Goal: Task Accomplishment & Management: Manage account settings

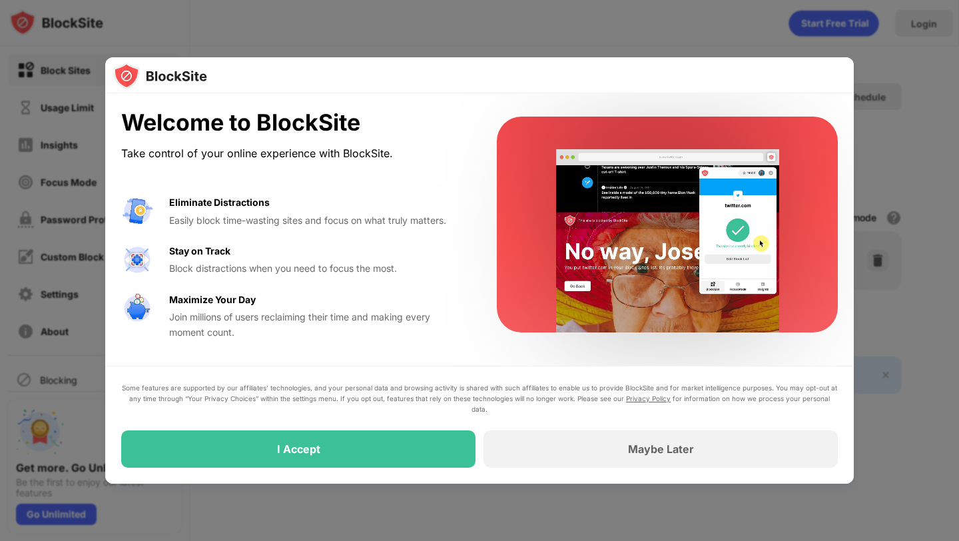
click at [858, 179] on div at bounding box center [479, 270] width 959 height 541
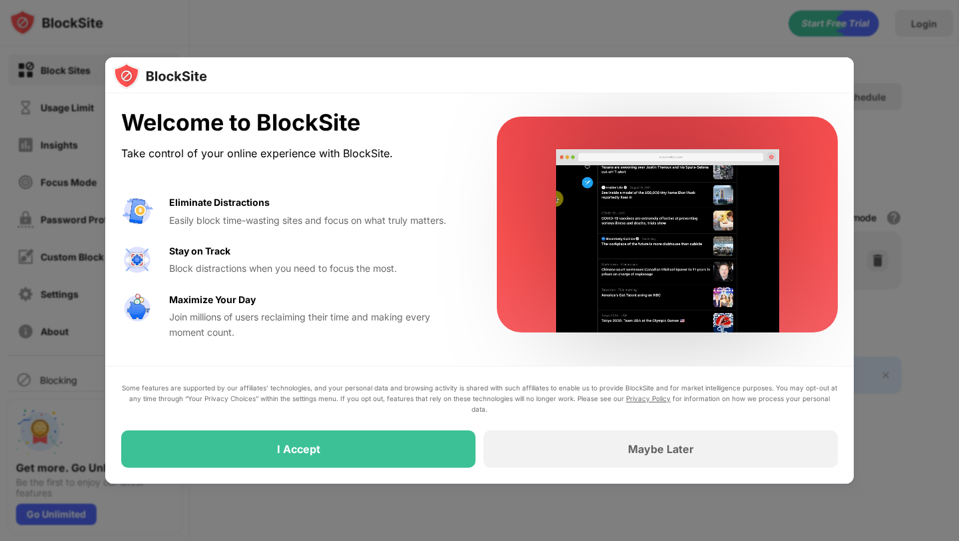
click at [362, 444] on div "I Accept" at bounding box center [298, 448] width 354 height 37
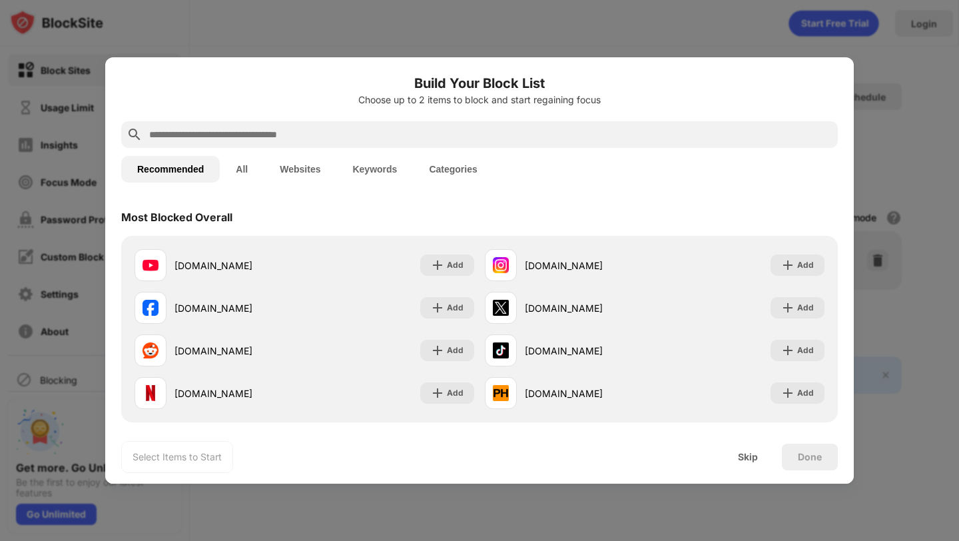
click at [248, 124] on div at bounding box center [479, 134] width 716 height 27
click at [248, 129] on input "text" at bounding box center [490, 134] width 684 height 16
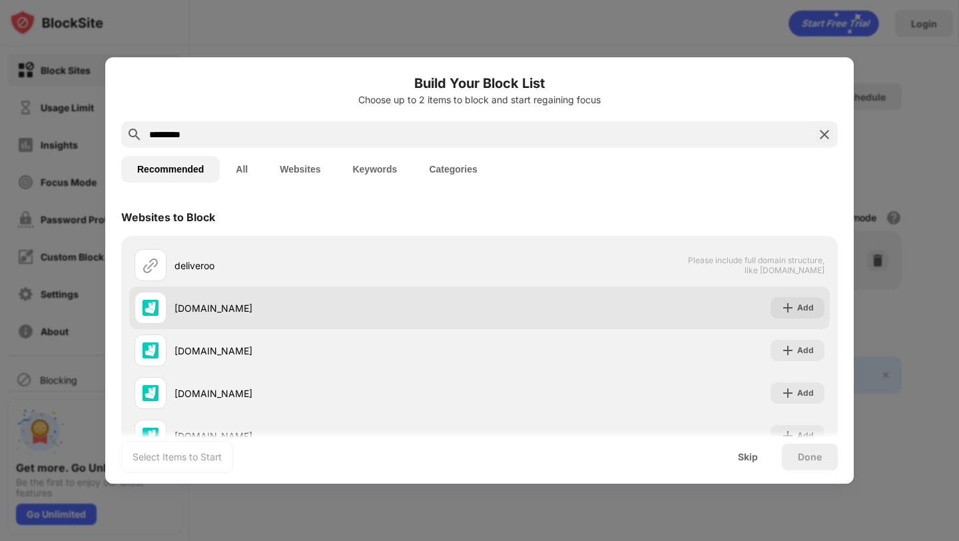
type input "*********"
click at [800, 305] on div "Add" at bounding box center [805, 307] width 17 height 13
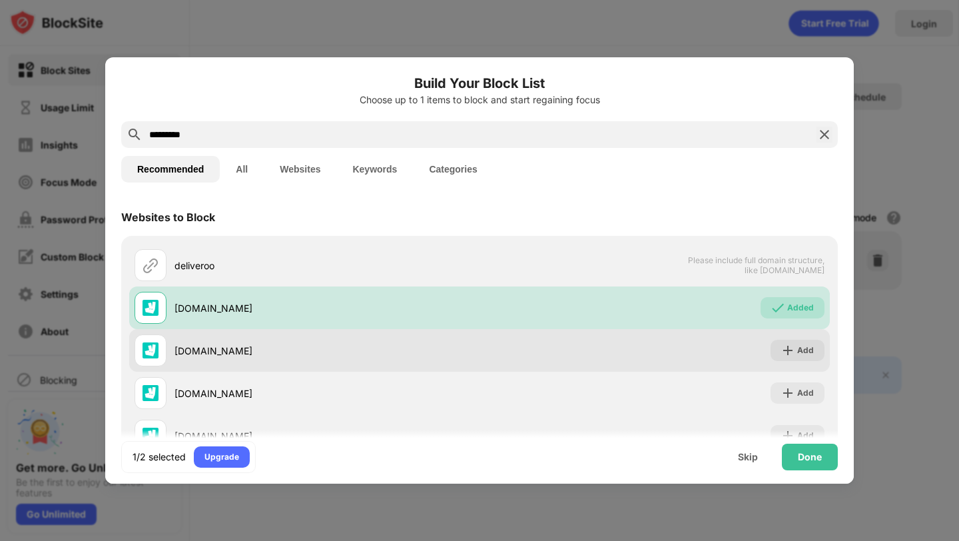
click at [794, 347] on img at bounding box center [787, 350] width 13 height 13
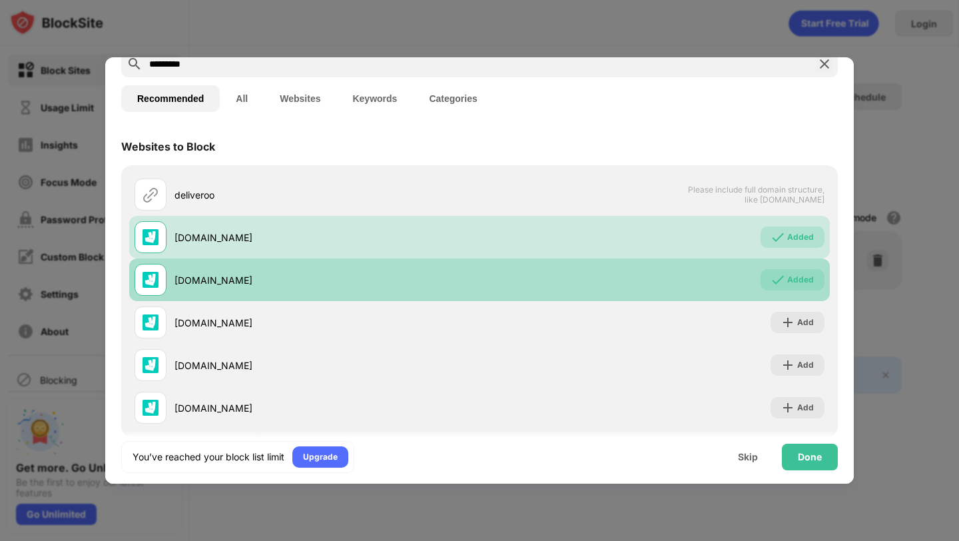
scroll to position [91, 0]
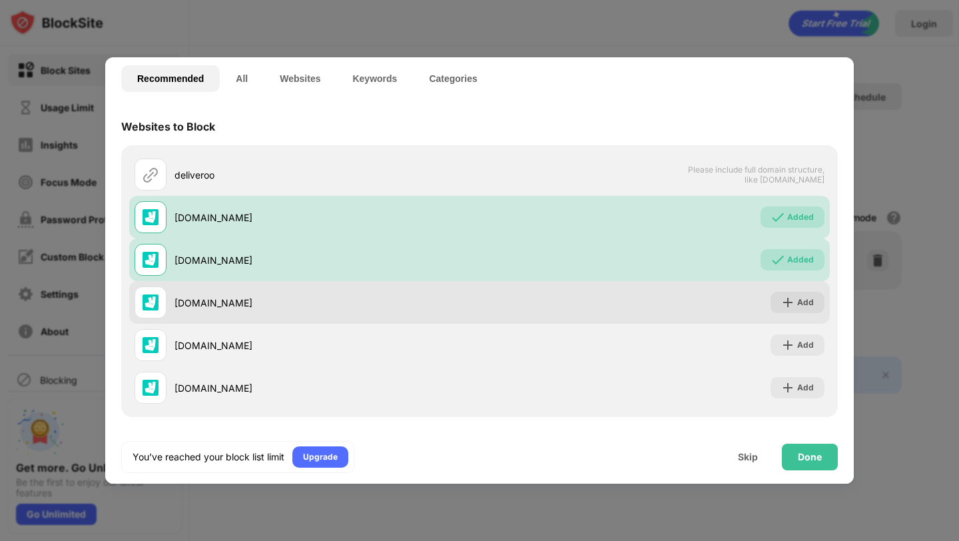
click at [798, 304] on div "Add" at bounding box center [805, 302] width 17 height 13
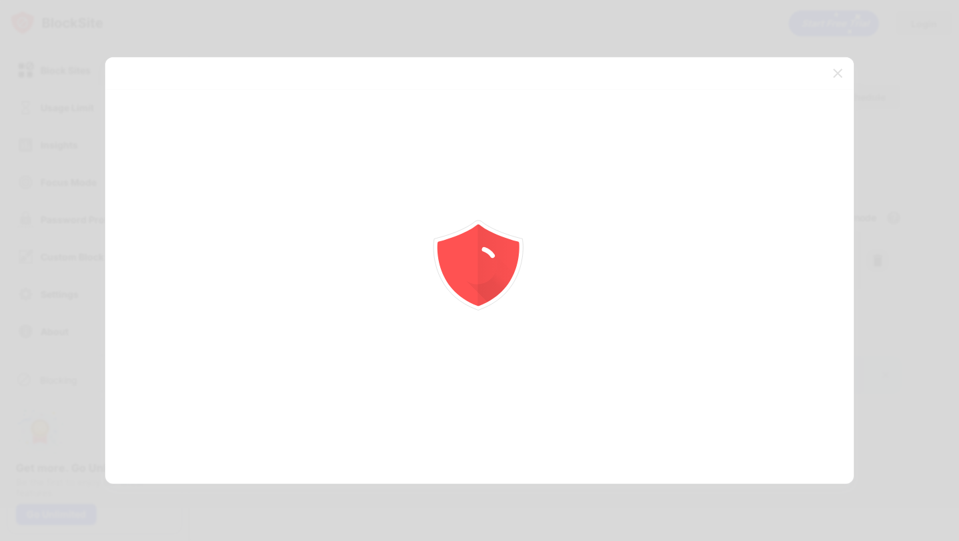
click at [798, 334] on div at bounding box center [479, 270] width 959 height 541
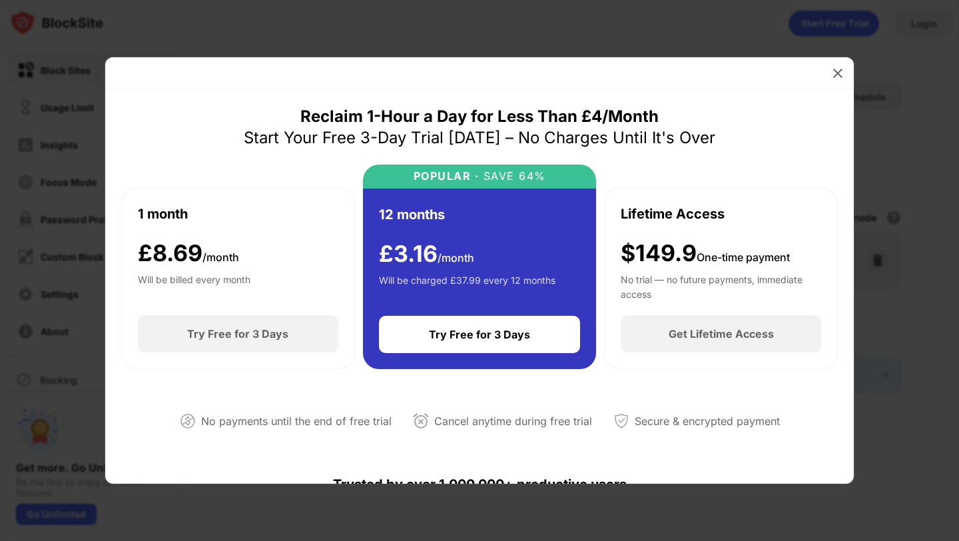
click at [836, 72] on img at bounding box center [837, 73] width 13 height 13
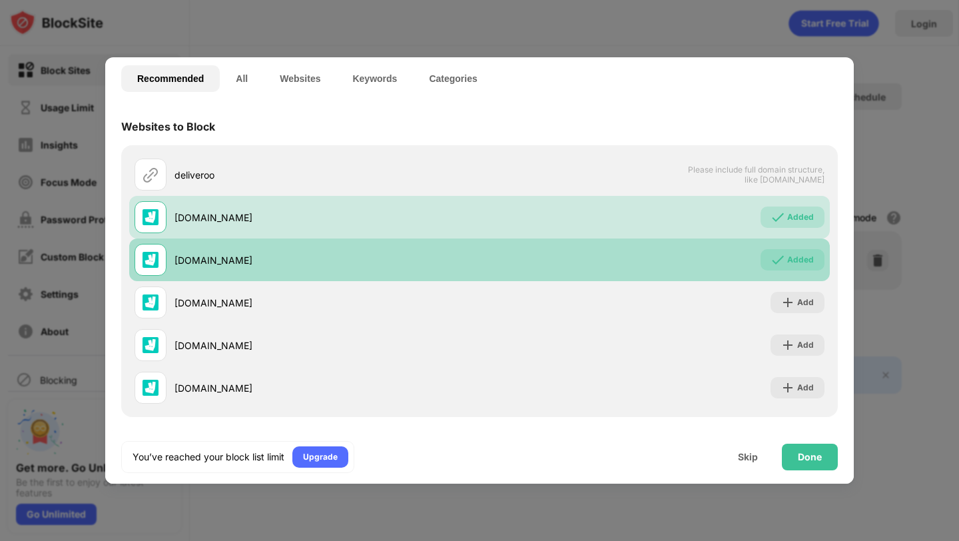
click at [799, 257] on div "Added" at bounding box center [800, 259] width 27 height 13
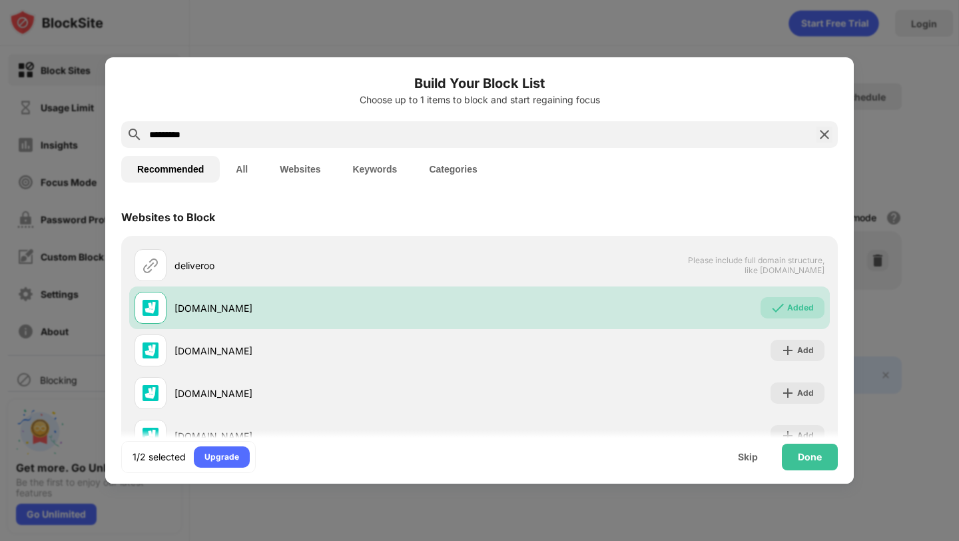
click at [825, 138] on img at bounding box center [824, 134] width 16 height 16
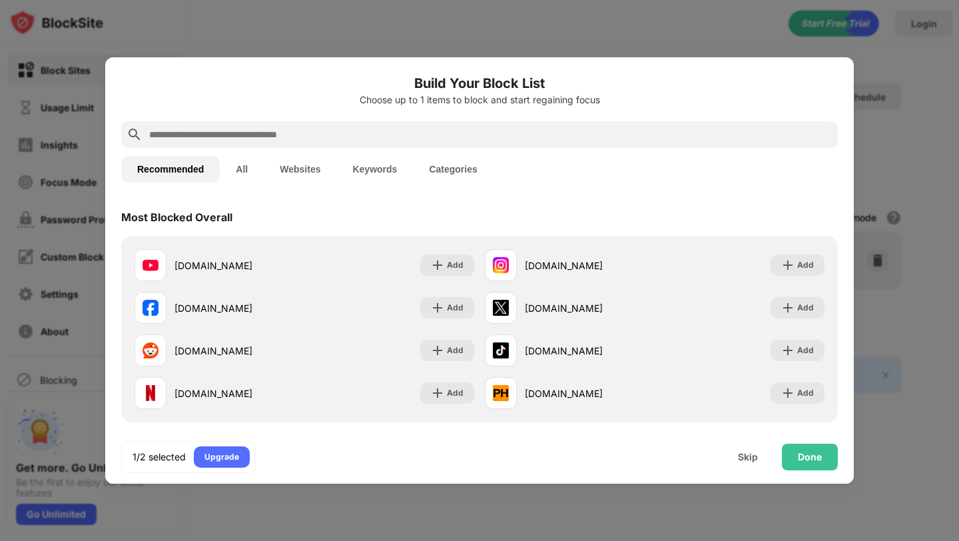
click at [612, 134] on input "text" at bounding box center [490, 134] width 684 height 16
click at [399, 141] on input "text" at bounding box center [490, 134] width 684 height 16
click at [334, 139] on input "text" at bounding box center [490, 134] width 684 height 16
click at [272, 137] on input "text" at bounding box center [490, 134] width 684 height 16
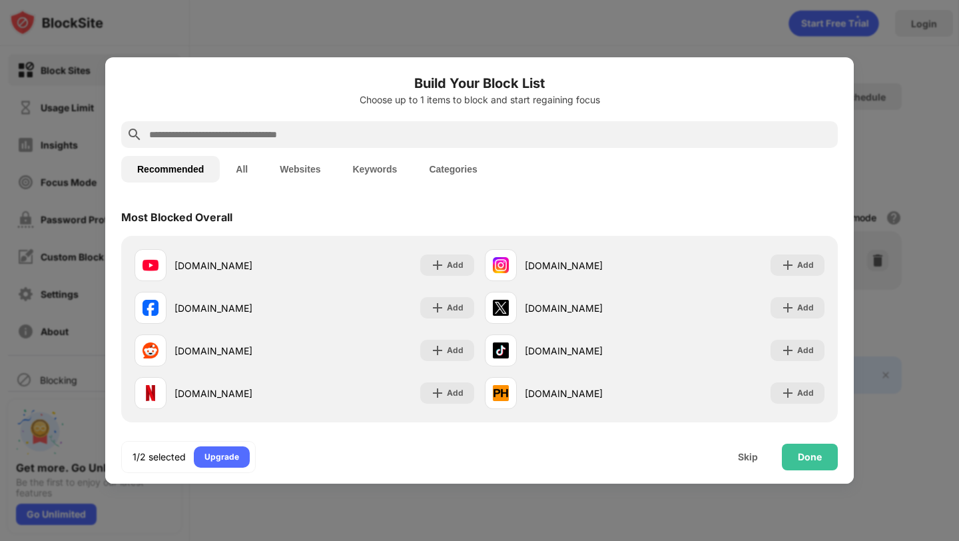
click at [266, 135] on input "text" at bounding box center [490, 134] width 684 height 16
click at [807, 459] on div "Done" at bounding box center [810, 456] width 24 height 11
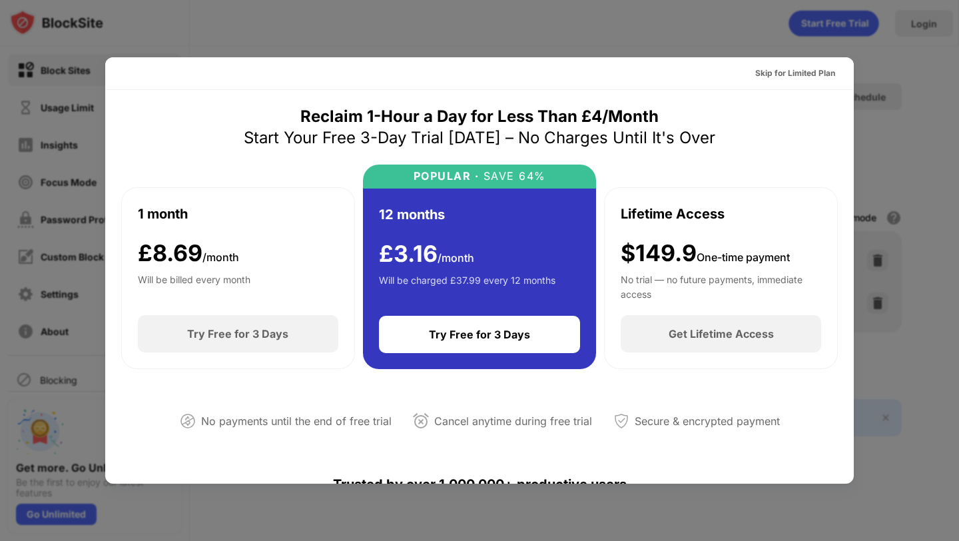
click at [806, 75] on div "Skip for Limited Plan" at bounding box center [795, 73] width 80 height 13
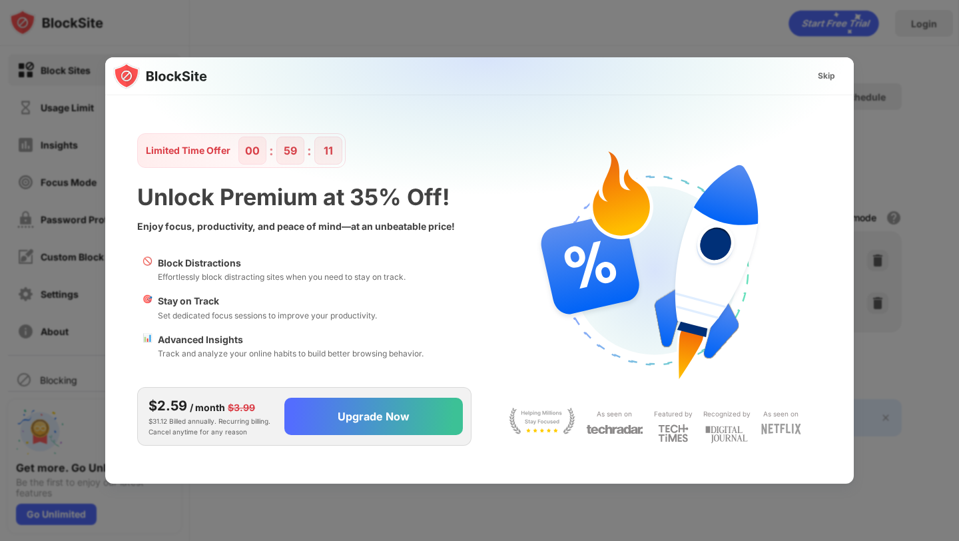
click at [827, 76] on div "Skip" at bounding box center [826, 75] width 17 height 13
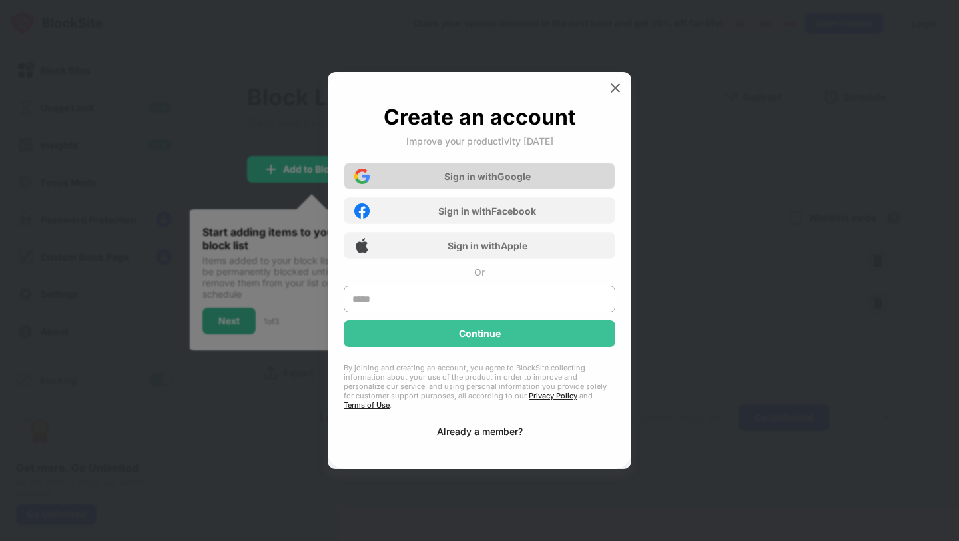
click at [521, 181] on div "Sign in with Google" at bounding box center [487, 175] width 87 height 11
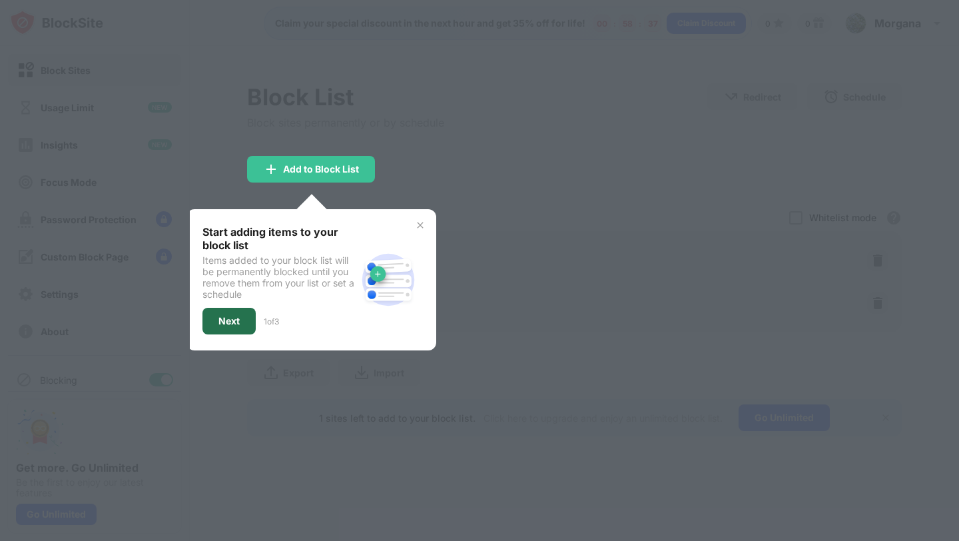
click at [240, 326] on div "Next" at bounding box center [228, 321] width 53 height 27
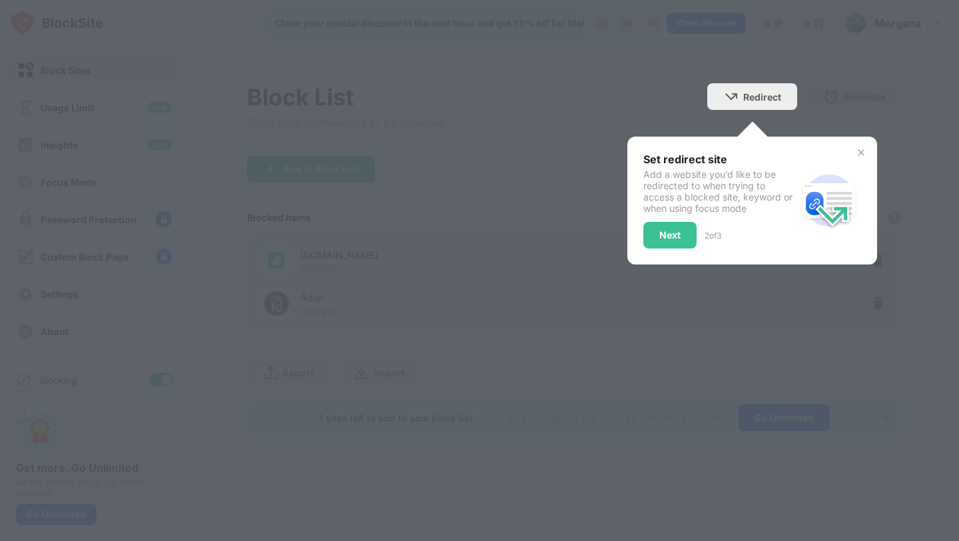
click at [684, 249] on div "Set redirect site Add a website you’d like to be redirected to when trying to a…" at bounding box center [752, 200] width 250 height 128
click at [684, 247] on div "Next" at bounding box center [669, 235] width 53 height 27
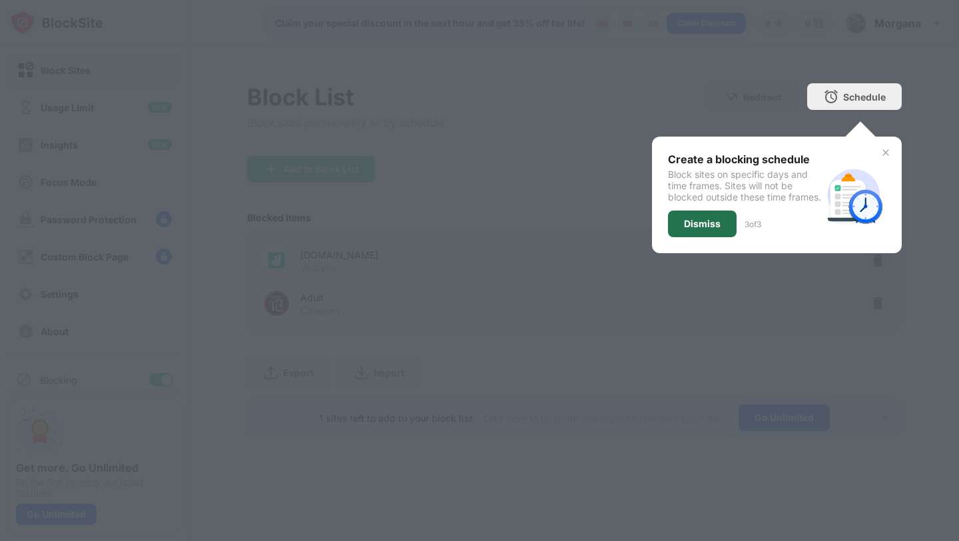
click at [686, 229] on div "Dismiss" at bounding box center [702, 223] width 37 height 11
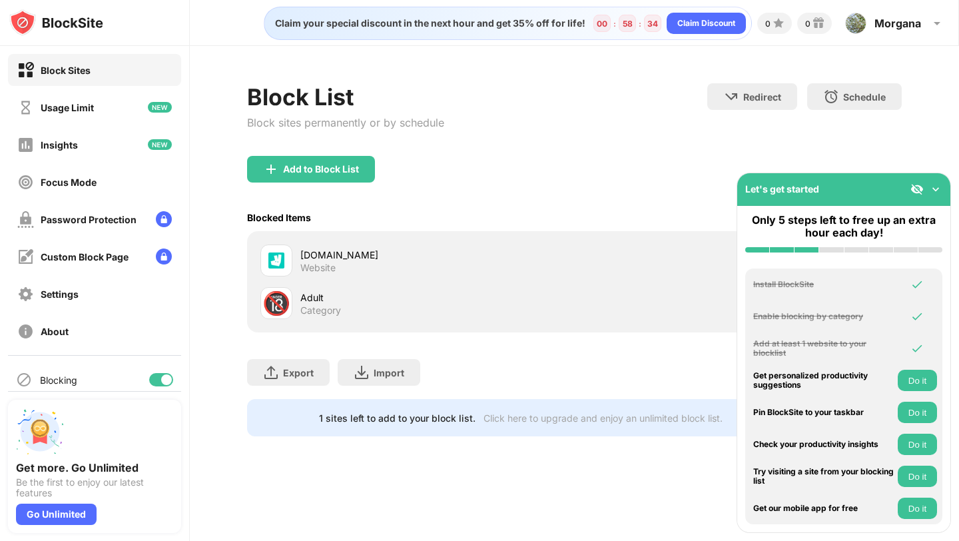
click at [301, 168] on div "Add to Block List" at bounding box center [321, 169] width 76 height 11
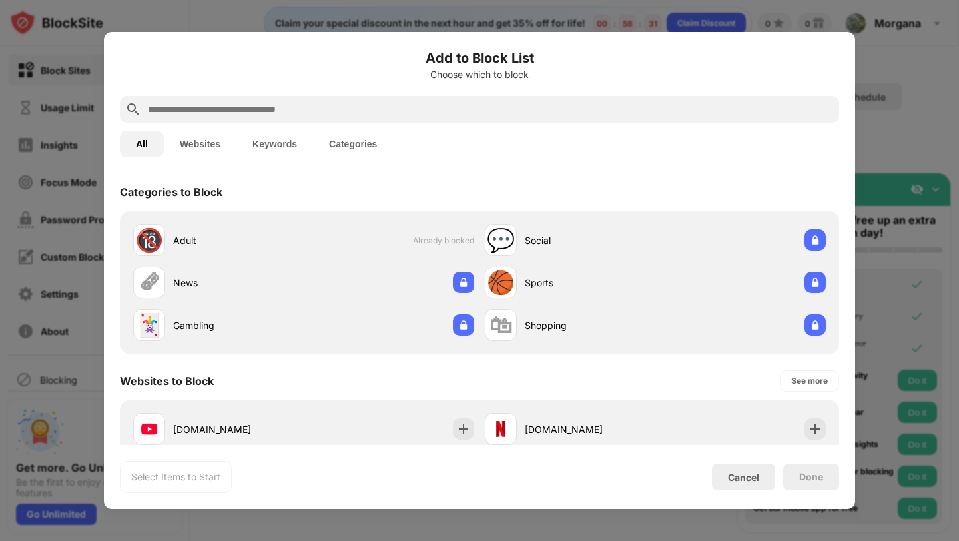
click at [733, 479] on div "Cancel" at bounding box center [743, 476] width 31 height 11
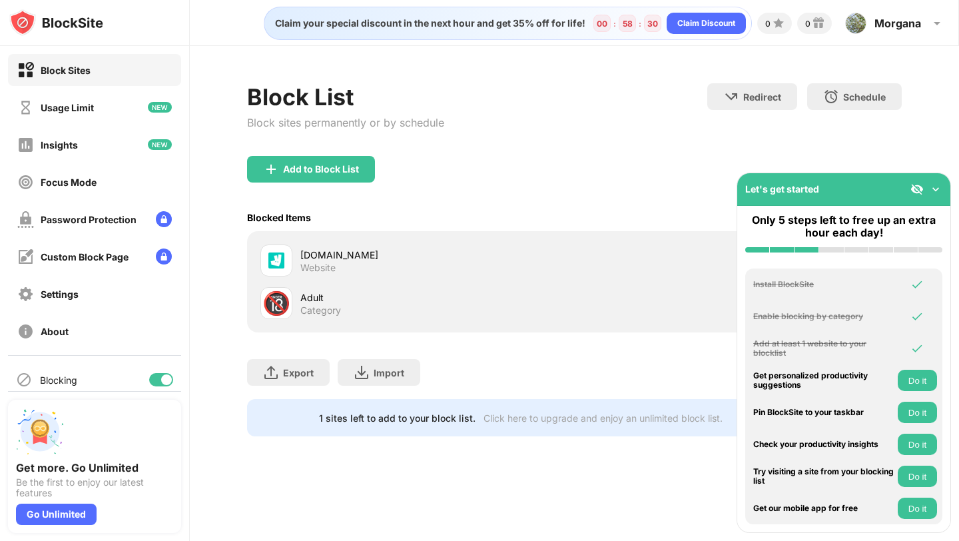
click at [936, 190] on img at bounding box center [935, 188] width 13 height 13
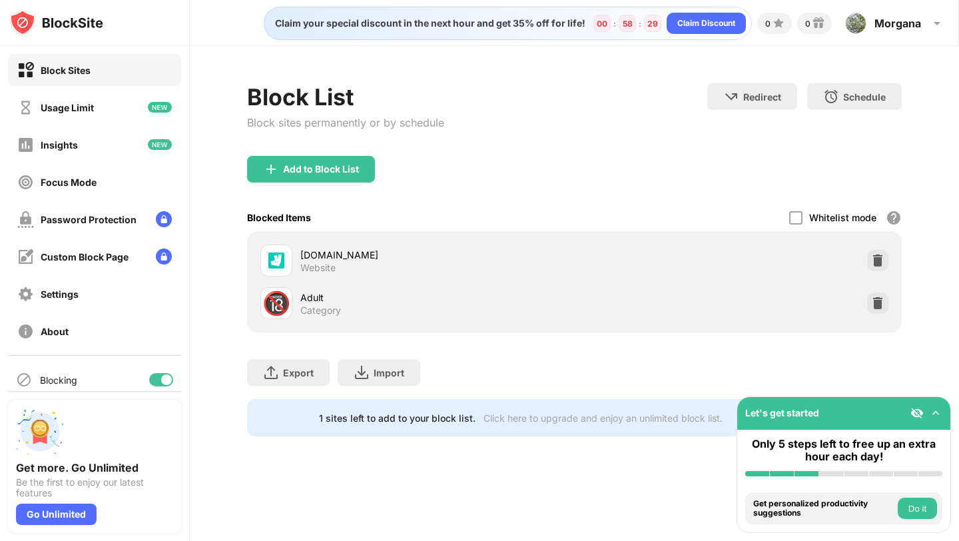
click at [875, 304] on img at bounding box center [877, 302] width 13 height 13
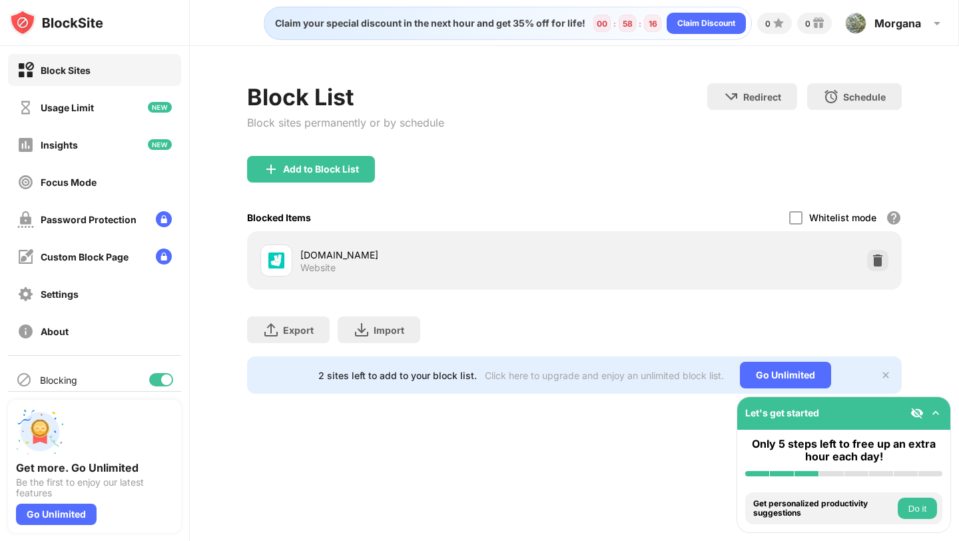
click at [80, 115] on div "Usage Limit" at bounding box center [55, 107] width 77 height 17
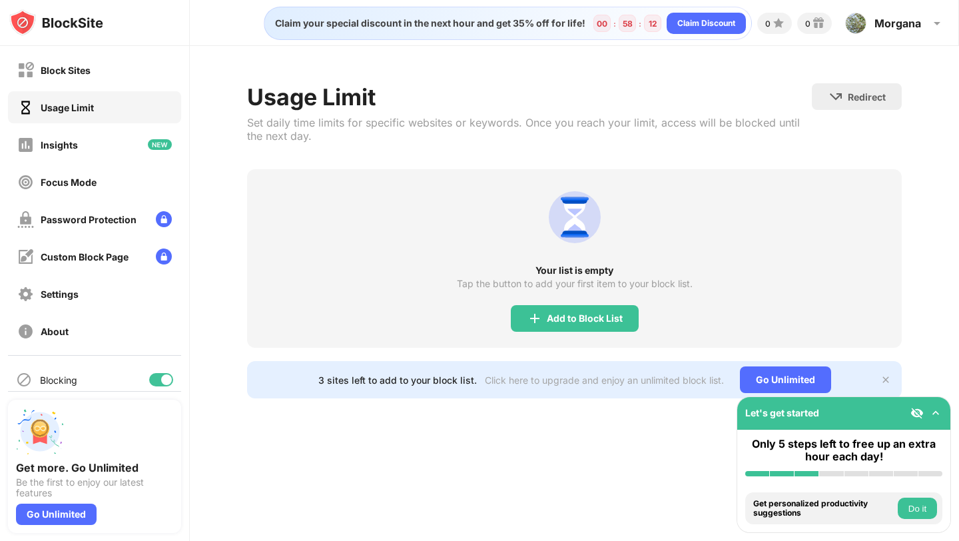
click at [83, 68] on div "Block Sites" at bounding box center [66, 70] width 50 height 11
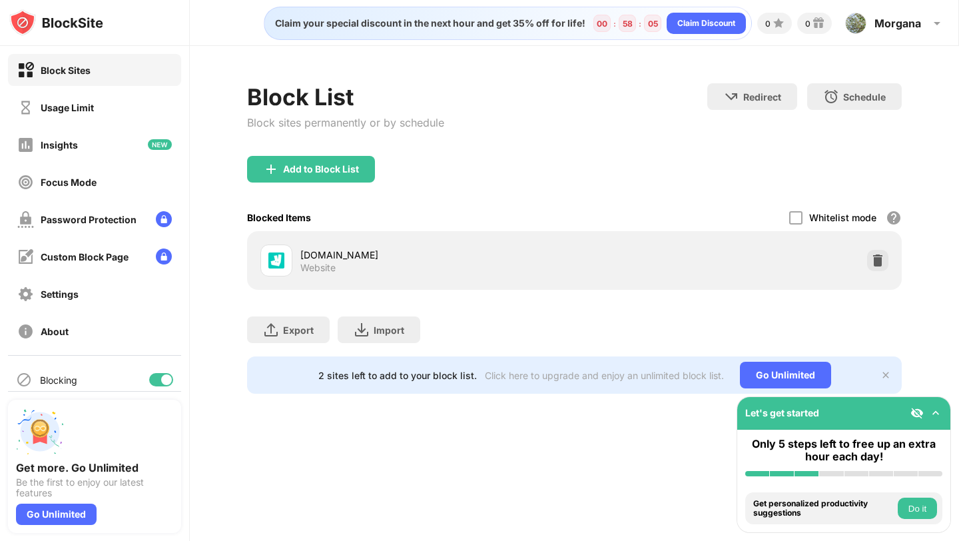
scroll to position [13, 0]
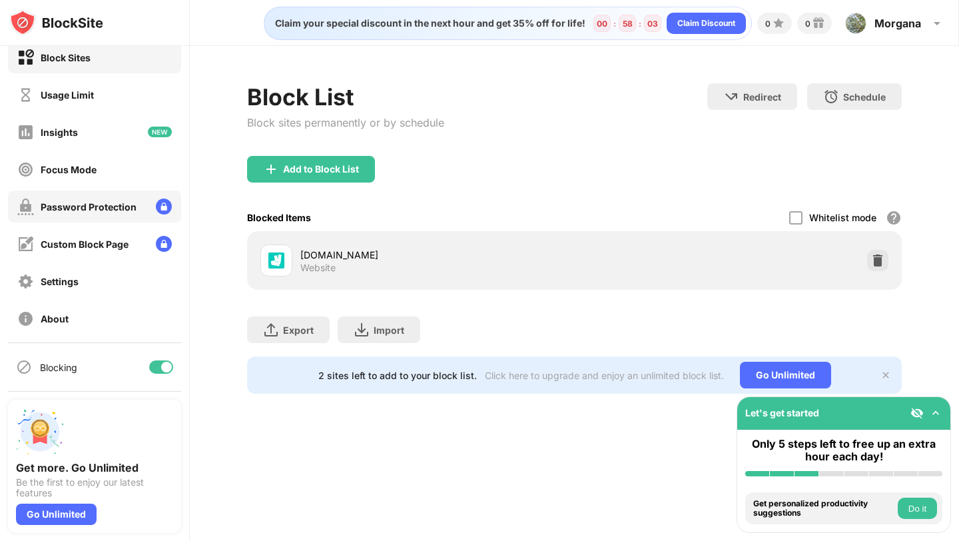
click at [97, 212] on div "Password Protection" at bounding box center [76, 206] width 119 height 17
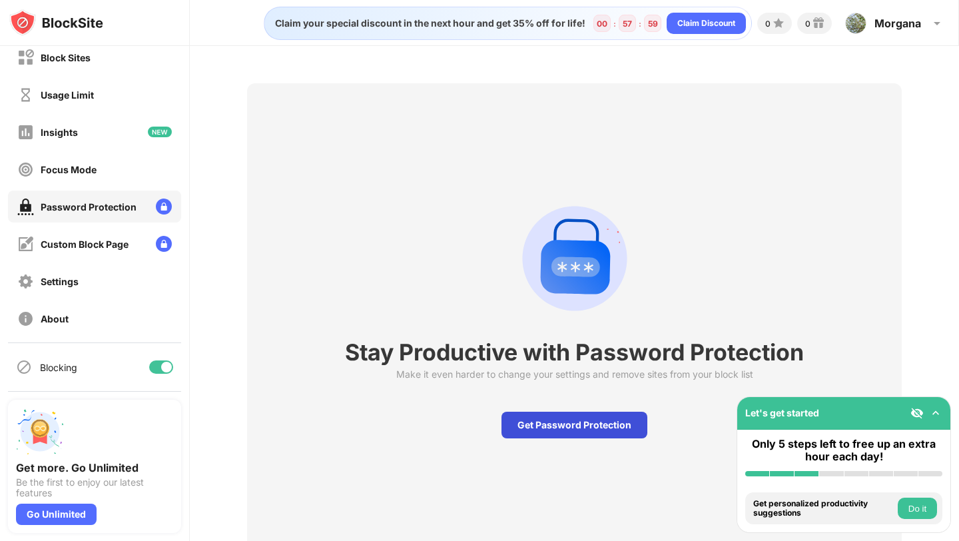
click at [557, 426] on div "Get Password Protection" at bounding box center [574, 424] width 146 height 27
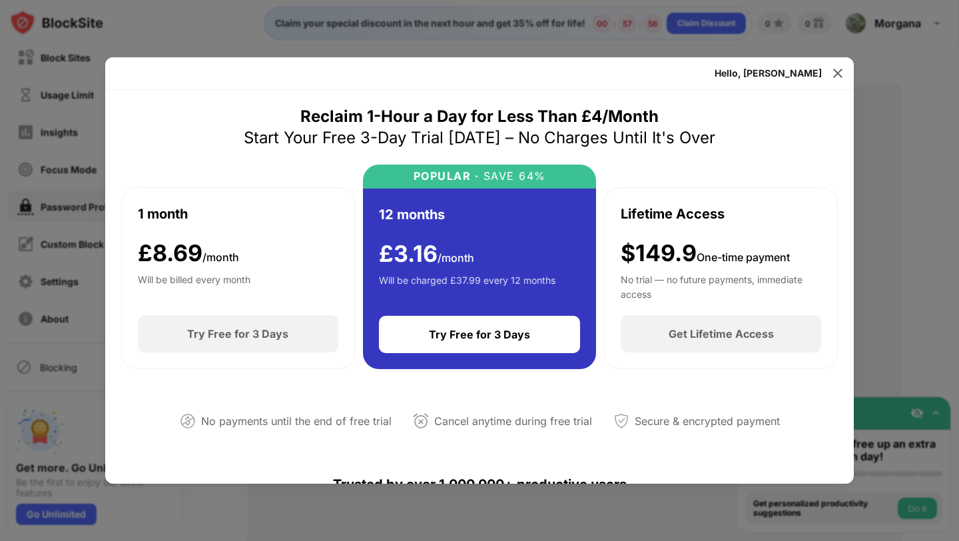
click at [838, 72] on img at bounding box center [837, 73] width 13 height 13
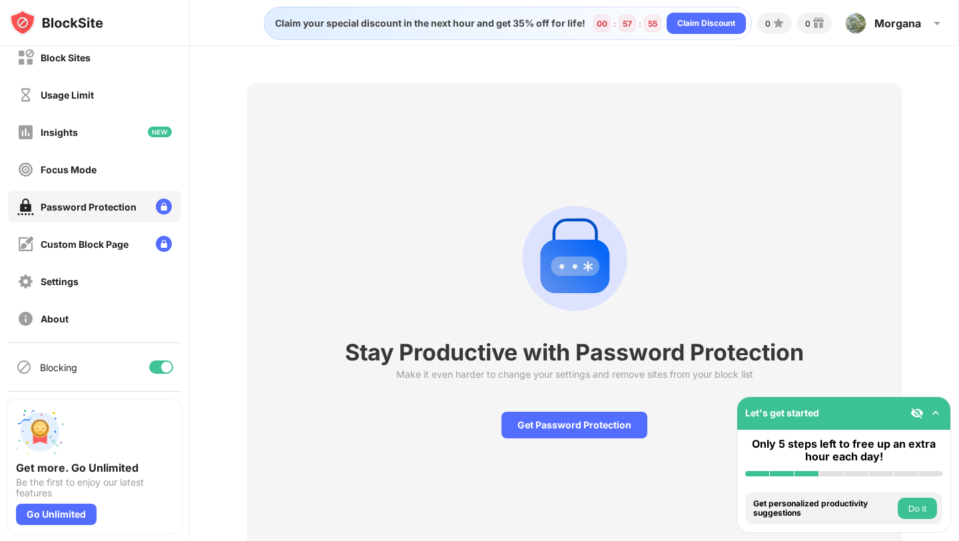
click at [96, 53] on div "Block Sites" at bounding box center [94, 57] width 173 height 32
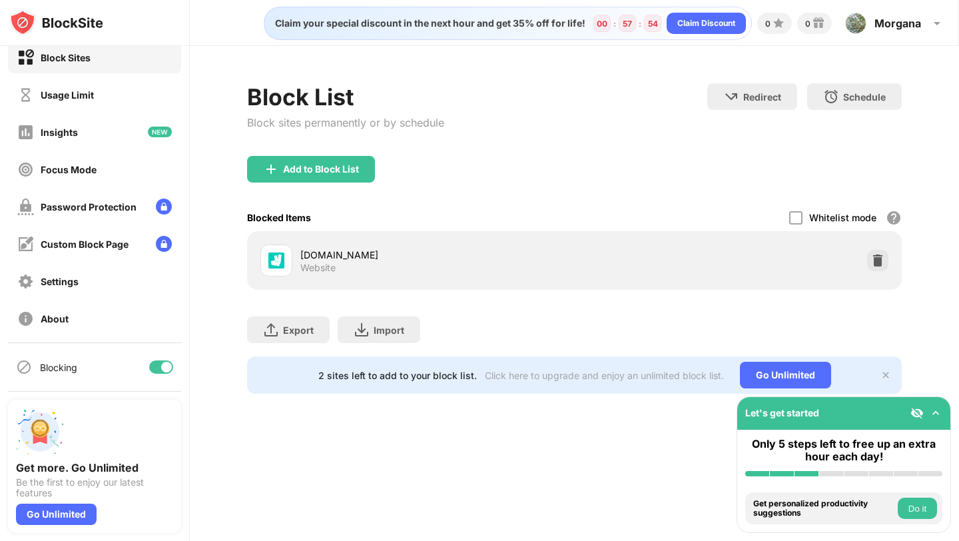
click at [95, 90] on div "Usage Limit" at bounding box center [94, 95] width 173 height 32
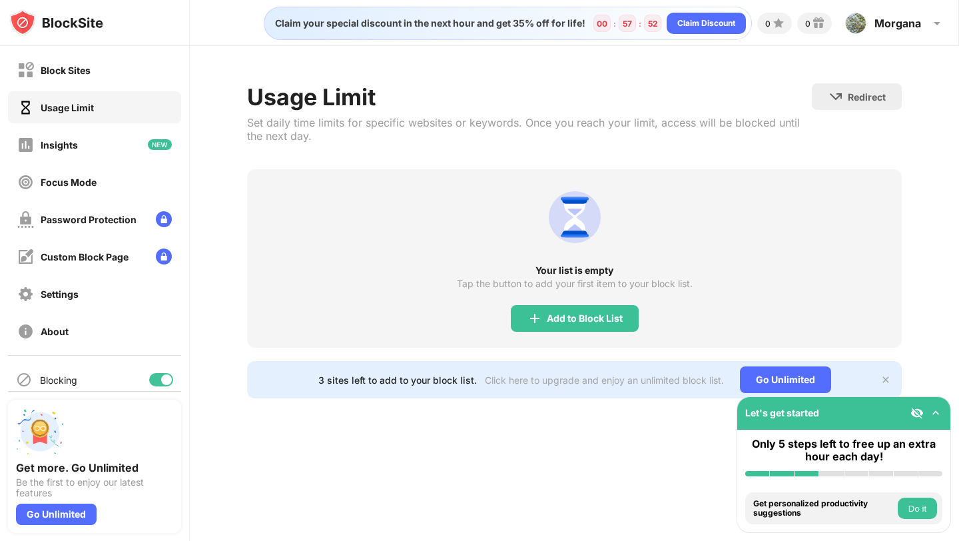
click at [94, 69] on div "Block Sites" at bounding box center [94, 70] width 173 height 32
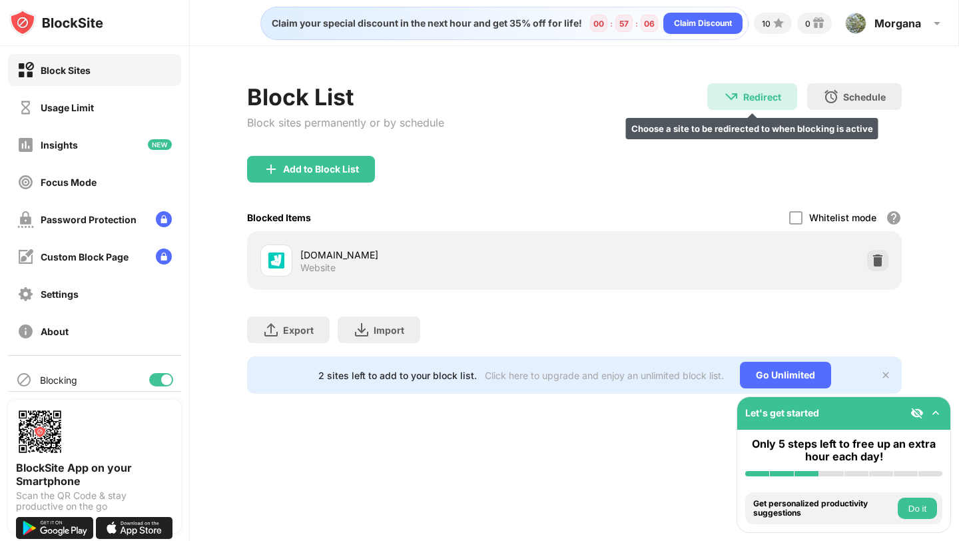
click at [774, 87] on div "Redirect Choose a site to be redirected to when blocking is active" at bounding box center [752, 96] width 90 height 27
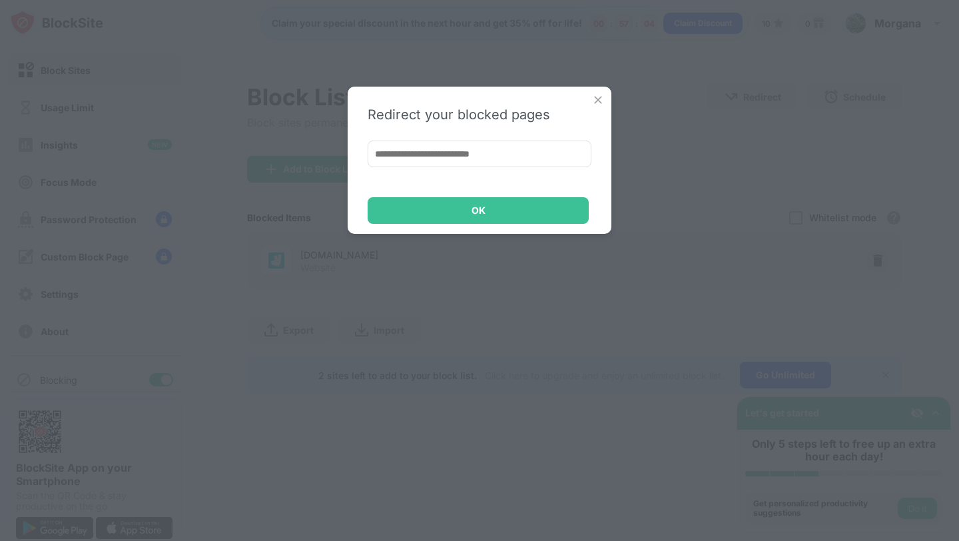
click at [498, 156] on input at bounding box center [480, 153] width 224 height 27
type input "*"
click at [456, 155] on input at bounding box center [480, 153] width 224 height 27
click at [507, 154] on input at bounding box center [480, 153] width 224 height 27
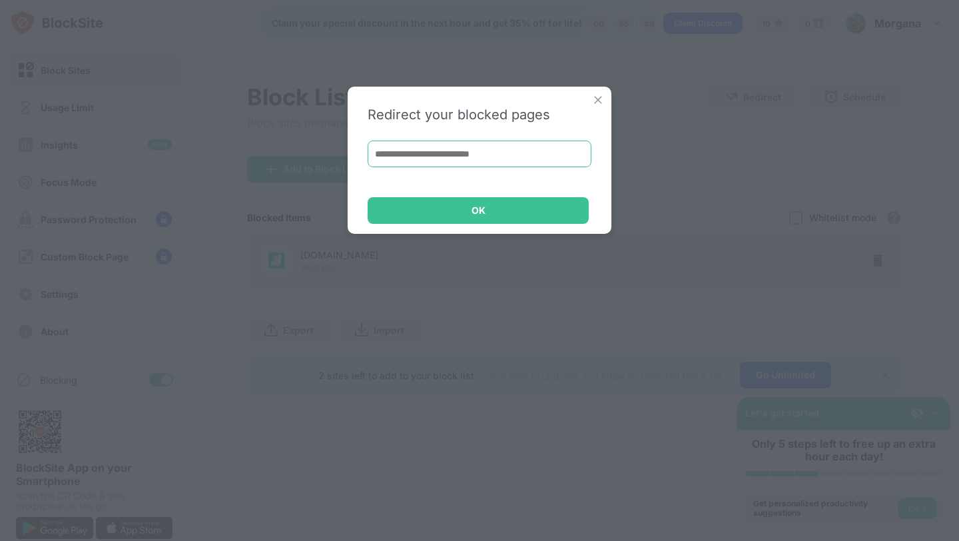
click at [507, 154] on input at bounding box center [480, 153] width 224 height 27
click at [595, 102] on img at bounding box center [597, 99] width 13 height 13
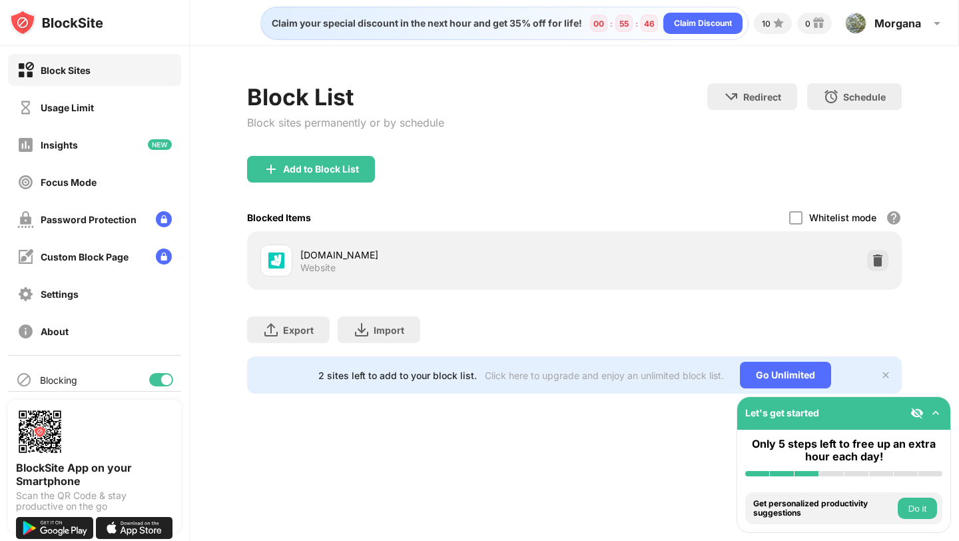
click at [756, 97] on div "Redirect" at bounding box center [762, 96] width 38 height 11
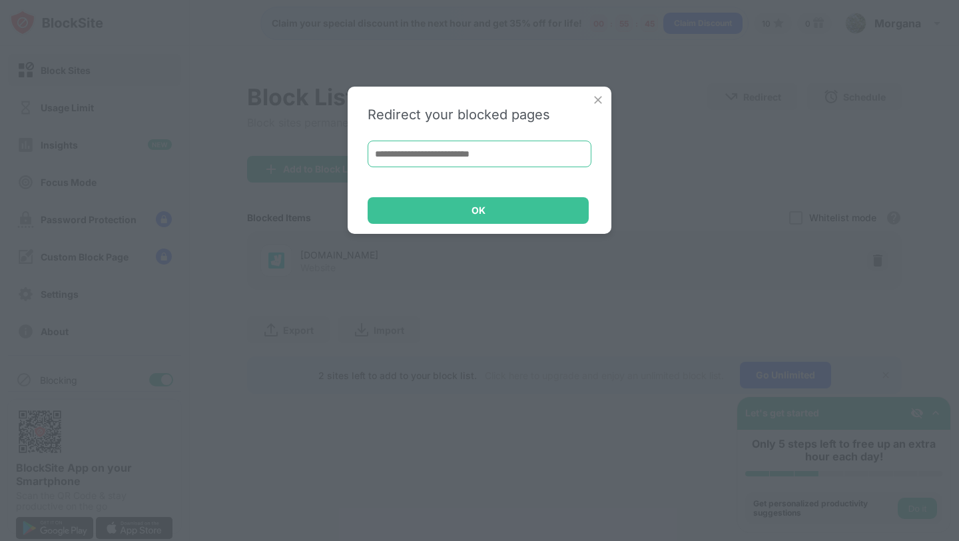
click at [427, 152] on input at bounding box center [480, 153] width 224 height 27
click at [373, 155] on input "**********" at bounding box center [480, 153] width 224 height 27
type input "**********"
click at [433, 210] on div "OK" at bounding box center [478, 210] width 221 height 27
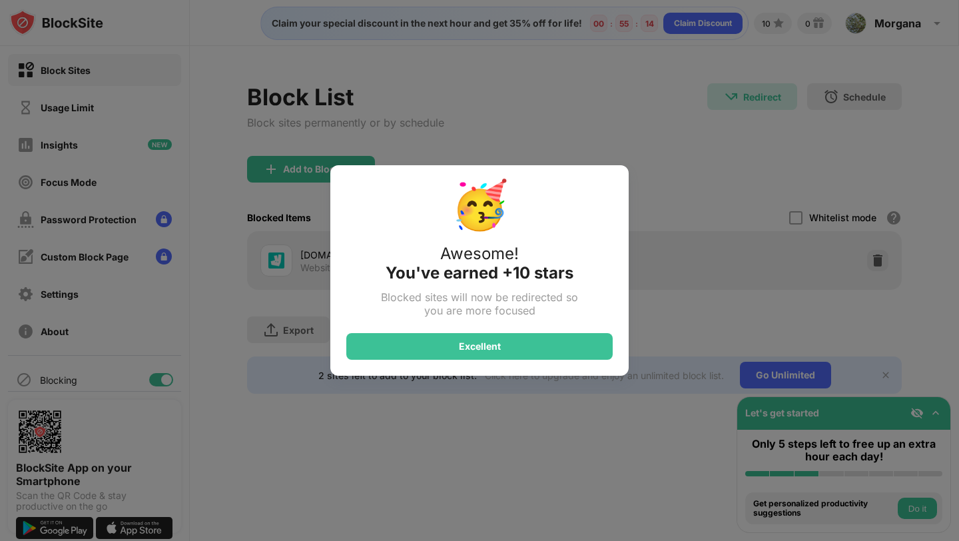
click at [499, 353] on div "Excellent" at bounding box center [479, 346] width 266 height 27
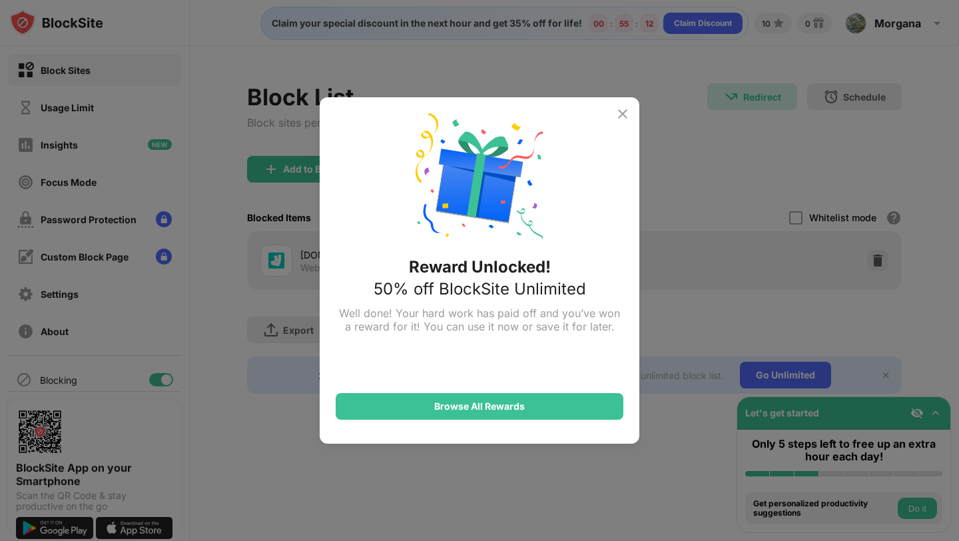
click at [622, 112] on img at bounding box center [623, 114] width 16 height 16
